Goal: Information Seeking & Learning: Learn about a topic

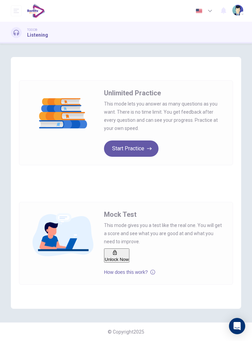
click at [141, 152] on button "Start Practice" at bounding box center [131, 148] width 55 height 16
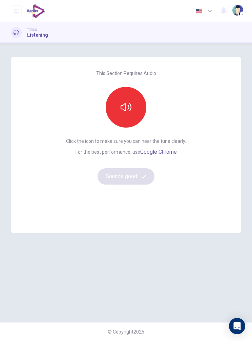
click at [125, 110] on icon "button" at bounding box center [126, 107] width 11 height 11
click at [132, 176] on button "Sounds good!" at bounding box center [126, 176] width 57 height 16
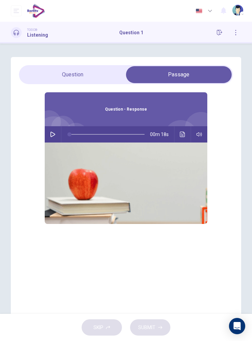
click at [57, 127] on div "00m 18s" at bounding box center [126, 134] width 163 height 16
click at [56, 132] on button "button" at bounding box center [52, 134] width 11 height 16
type input "**"
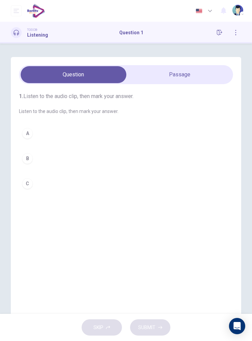
click at [38, 159] on button "B" at bounding box center [126, 158] width 214 height 17
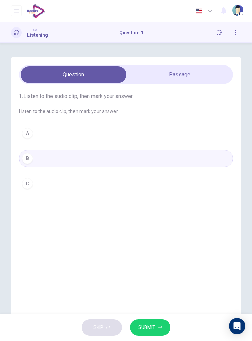
click at [150, 328] on span "SUBMIT" at bounding box center [146, 327] width 17 height 8
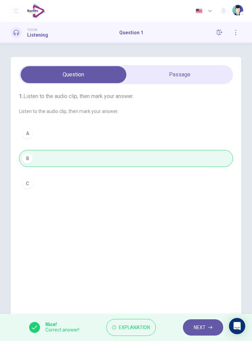
click at [194, 330] on span "NEXT" at bounding box center [200, 327] width 12 height 8
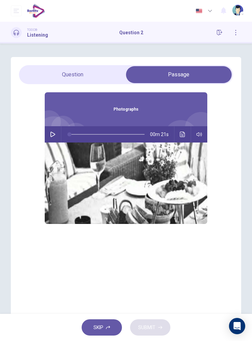
click at [53, 134] on icon "button" at bounding box center [52, 134] width 5 height 5
type input "*"
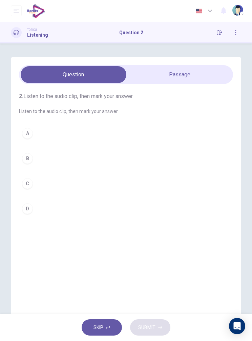
click at [42, 151] on button "B" at bounding box center [126, 158] width 214 height 17
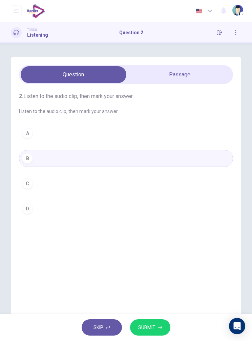
click at [156, 330] on span "SUBMIT" at bounding box center [146, 327] width 17 height 8
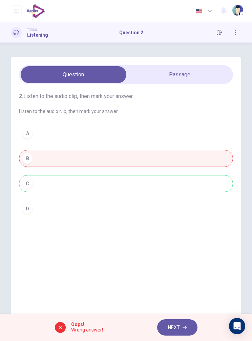
click at [172, 321] on button "NEXT" at bounding box center [177, 327] width 40 height 17
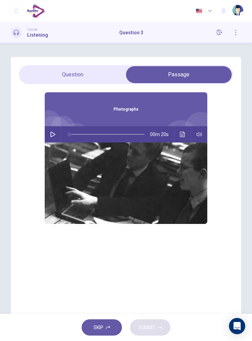
click at [51, 135] on icon "button" at bounding box center [52, 134] width 5 height 5
type input "*"
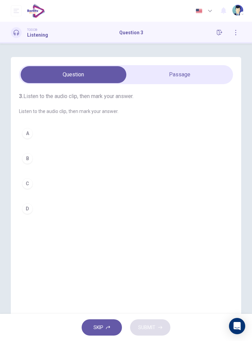
click at [57, 128] on button "A" at bounding box center [126, 133] width 214 height 17
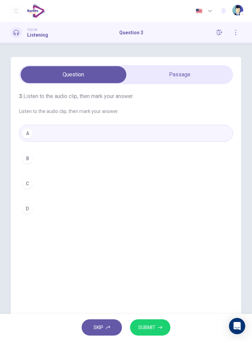
click at [157, 311] on div "3. Listen to the audio clip, then [PERSON_NAME] your answer. Listen to the audi…" at bounding box center [126, 186] width 231 height 259
click at [155, 325] on span "SUBMIT" at bounding box center [146, 327] width 17 height 8
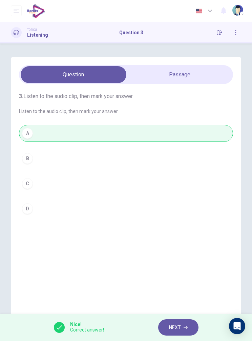
click at [173, 324] on span "NEXT" at bounding box center [175, 327] width 12 height 8
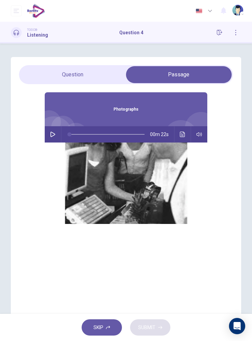
click at [166, 182] on img at bounding box center [126, 182] width 163 height 81
click at [145, 181] on img at bounding box center [126, 182] width 163 height 81
click at [54, 133] on icon "button" at bounding box center [52, 134] width 5 height 5
type input "*"
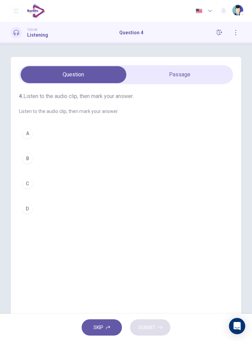
click at [35, 212] on button "D" at bounding box center [126, 208] width 214 height 17
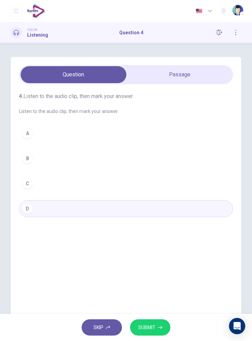
click at [153, 326] on span "SUBMIT" at bounding box center [146, 327] width 17 height 8
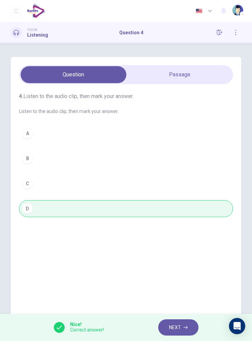
click at [178, 333] on button "NEXT" at bounding box center [178, 327] width 40 height 17
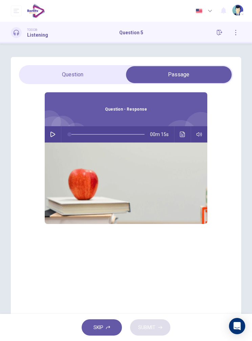
click at [55, 133] on icon "button" at bounding box center [52, 134] width 5 height 5
type input "**"
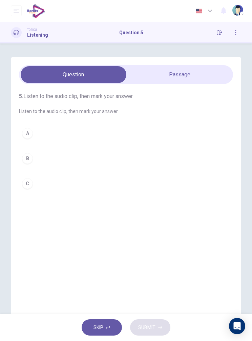
click at [38, 157] on button "B" at bounding box center [126, 158] width 214 height 17
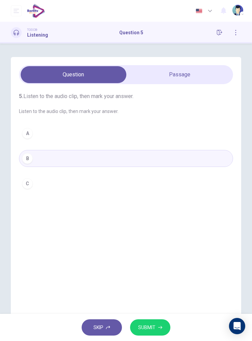
click at [147, 332] on button "SUBMIT" at bounding box center [150, 327] width 40 height 17
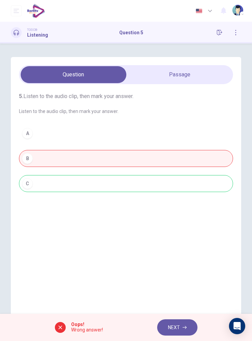
click at [85, 322] on span "Oops!" at bounding box center [87, 324] width 32 height 5
click at [178, 321] on button "NEXT" at bounding box center [177, 327] width 40 height 17
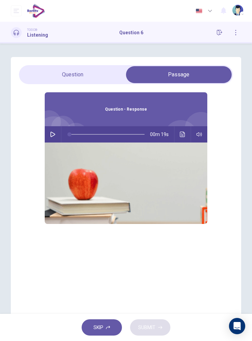
click at [48, 131] on button "button" at bounding box center [52, 134] width 11 height 16
type input "**"
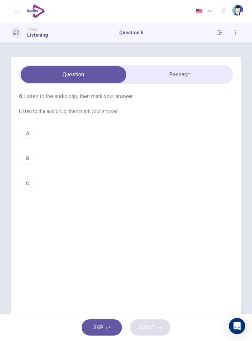
click at [48, 134] on button "A" at bounding box center [126, 133] width 214 height 17
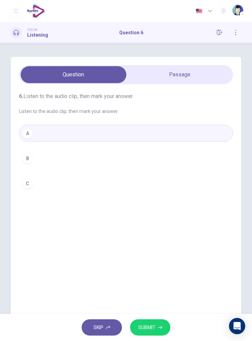
click at [152, 326] on span "SUBMIT" at bounding box center [146, 327] width 17 height 8
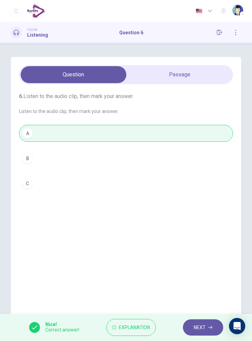
click at [215, 332] on button "NEXT" at bounding box center [203, 327] width 40 height 17
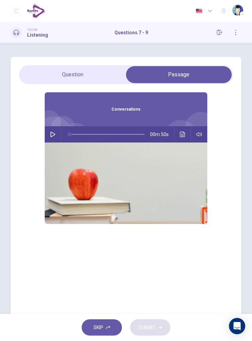
click at [52, 137] on button "button" at bounding box center [52, 134] width 11 height 16
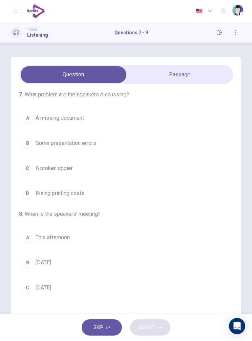
scroll to position [1, 0]
click at [80, 144] on span "Some presentation errors" at bounding box center [66, 143] width 61 height 8
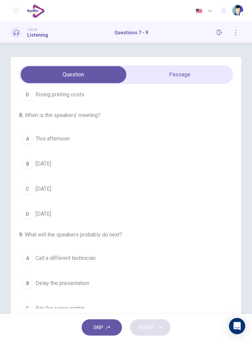
scroll to position [101, 0]
click at [81, 183] on button "C [DATE]" at bounding box center [126, 188] width 214 height 17
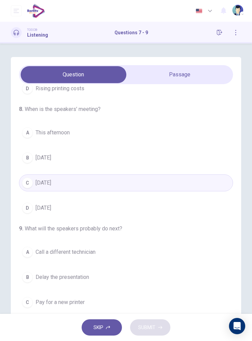
scroll to position [106, 0]
click at [76, 271] on button "B Delay the presentation" at bounding box center [126, 277] width 214 height 17
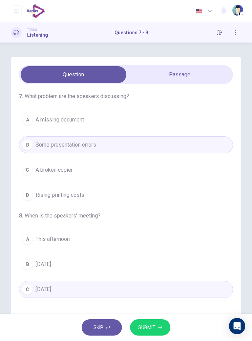
scroll to position [0, 0]
click at [98, 170] on button "C A broken copier" at bounding box center [126, 169] width 214 height 17
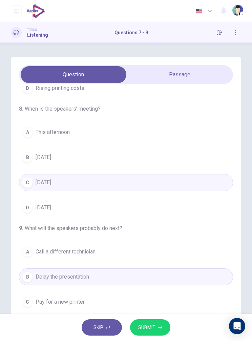
scroll to position [106, 0]
click at [92, 257] on button "A Call a different technician" at bounding box center [126, 252] width 214 height 17
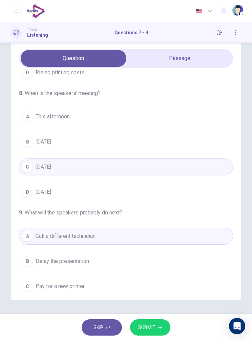
scroll to position [44, 0]
click at [153, 334] on button "SUBMIT" at bounding box center [150, 327] width 40 height 17
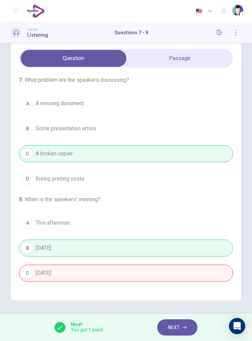
scroll to position [0, 0]
click at [78, 329] on span "You got 1 point" at bounding box center [87, 329] width 32 height 5
click at [172, 335] on button "NEXT" at bounding box center [177, 327] width 40 height 17
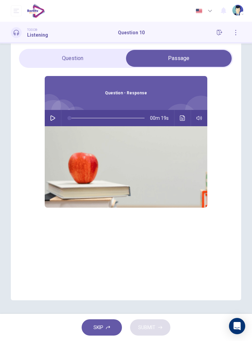
scroll to position [19, 0]
click at [48, 116] on button "button" at bounding box center [52, 118] width 11 height 16
type input "**"
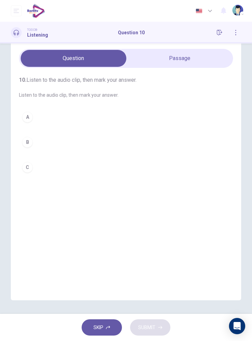
click at [76, 110] on button "A" at bounding box center [126, 117] width 214 height 17
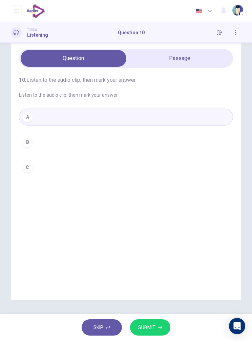
click at [153, 328] on span "SUBMIT" at bounding box center [146, 327] width 17 height 8
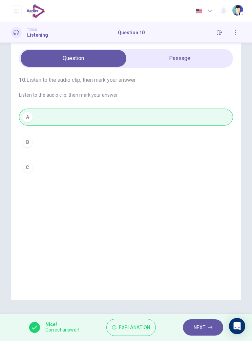
click at [200, 324] on span "NEXT" at bounding box center [200, 327] width 12 height 8
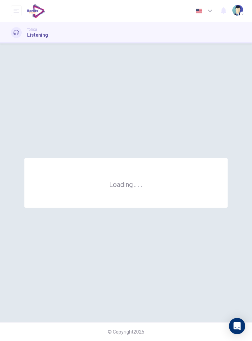
scroll to position [0, 0]
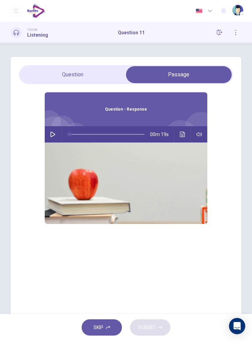
click at [54, 133] on icon "button" at bounding box center [53, 134] width 5 height 5
type input "**"
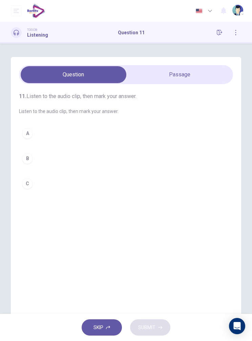
scroll to position [0, 0]
click at [35, 132] on button "A" at bounding box center [126, 132] width 214 height 17
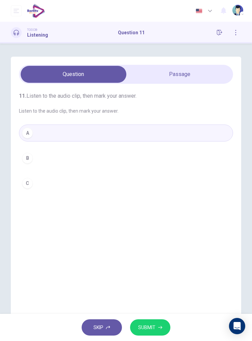
click at [155, 322] on button "SUBMIT" at bounding box center [150, 327] width 40 height 17
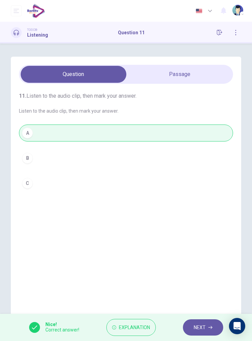
click at [203, 322] on button "NEXT" at bounding box center [203, 327] width 40 height 17
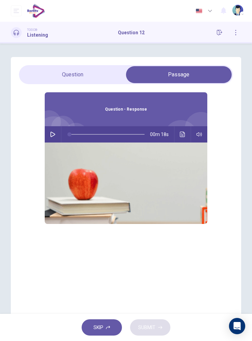
click at [57, 132] on button "button" at bounding box center [52, 134] width 11 height 16
type input "**"
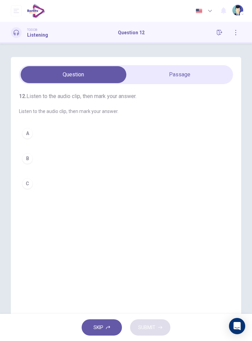
click at [50, 146] on div "A B C" at bounding box center [126, 158] width 214 height 67
click at [51, 160] on button "B" at bounding box center [126, 158] width 214 height 17
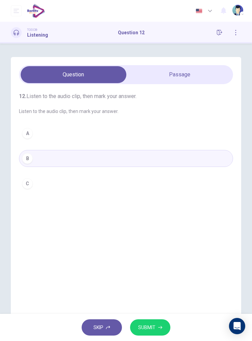
click at [145, 333] on button "SUBMIT" at bounding box center [150, 327] width 40 height 17
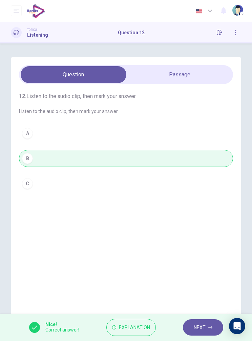
click at [202, 326] on span "NEXT" at bounding box center [200, 327] width 12 height 8
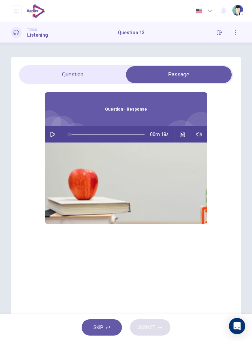
click at [59, 129] on div "00m 18s" at bounding box center [126, 134] width 163 height 16
click at [53, 137] on button "button" at bounding box center [52, 134] width 11 height 16
type input "**"
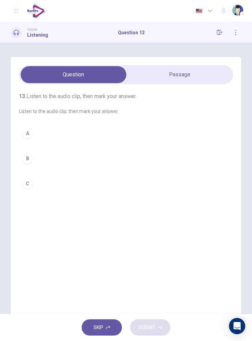
click at [73, 158] on button "B" at bounding box center [126, 158] width 214 height 17
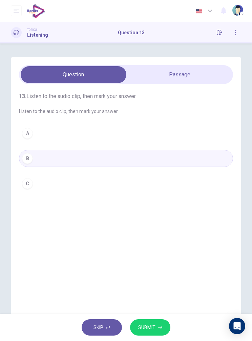
click at [151, 319] on button "SUBMIT" at bounding box center [150, 327] width 40 height 17
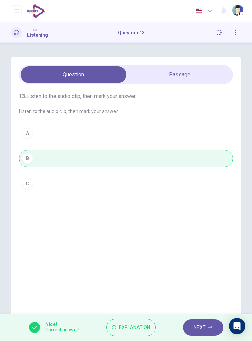
click at [205, 327] on button "NEXT" at bounding box center [203, 327] width 40 height 17
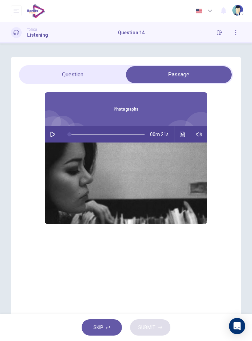
click at [53, 136] on icon "button" at bounding box center [53, 134] width 5 height 5
type input "**"
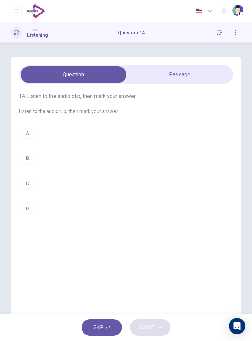
click at [39, 181] on button "C" at bounding box center [126, 183] width 214 height 17
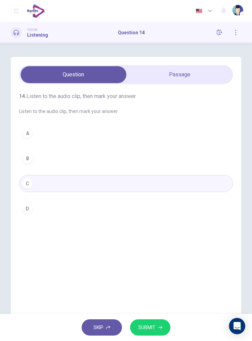
click at [162, 329] on icon "button" at bounding box center [160, 327] width 4 height 4
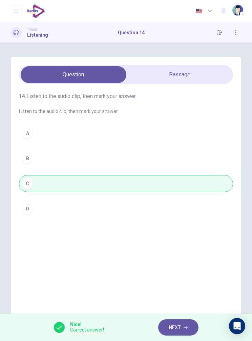
click at [184, 333] on button "NEXT" at bounding box center [178, 327] width 40 height 17
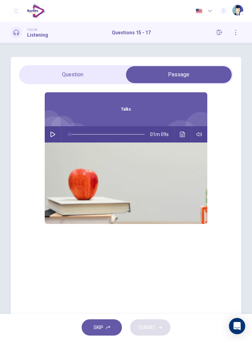
click at [48, 138] on button "button" at bounding box center [52, 134] width 11 height 16
type input "*"
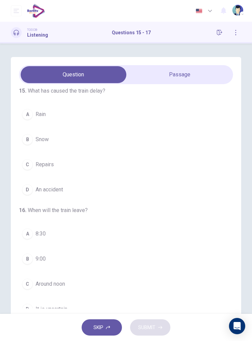
click at [64, 139] on button "B Snow" at bounding box center [126, 139] width 214 height 17
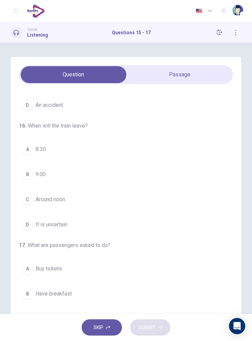
scroll to position [90, 0]
click at [64, 226] on span "It is uncertain" at bounding box center [52, 225] width 32 height 8
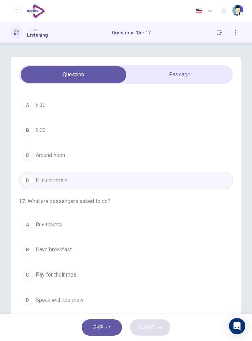
scroll to position [150, 0]
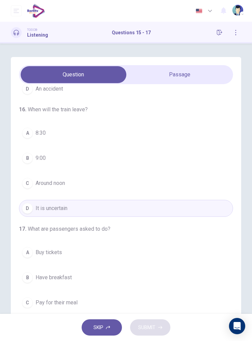
click at [68, 279] on span "Have breakfast" at bounding box center [54, 277] width 36 height 8
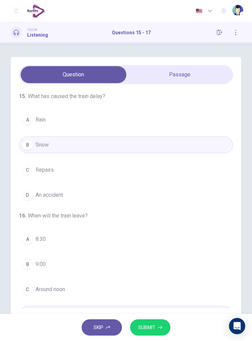
scroll to position [0, 0]
click at [144, 333] on button "SUBMIT" at bounding box center [150, 327] width 40 height 17
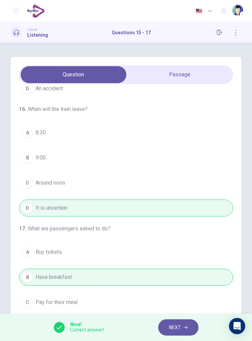
scroll to position [106, 0]
click at [237, 27] on button "button" at bounding box center [236, 32] width 11 height 11
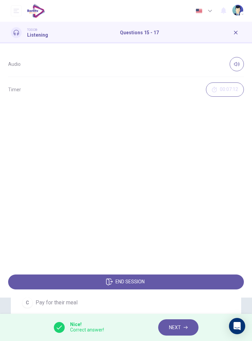
click at [159, 282] on button "END SESSION" at bounding box center [126, 281] width 236 height 15
